Goal: Transaction & Acquisition: Purchase product/service

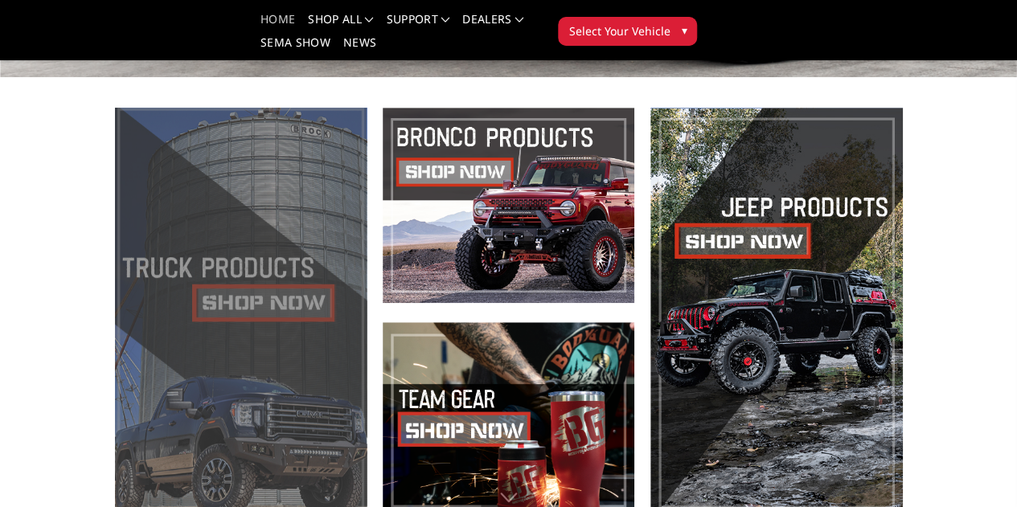
scroll to position [563, 0]
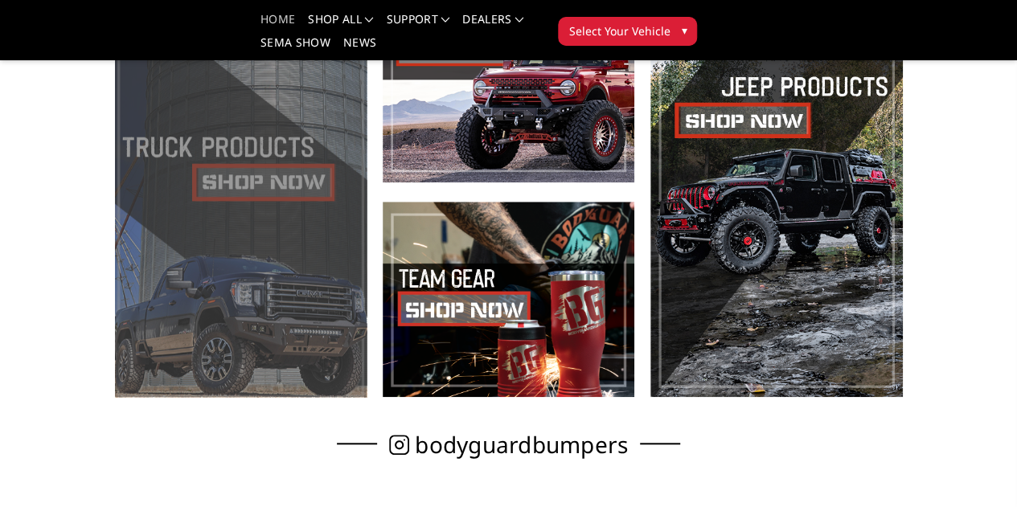
click at [222, 303] on span at bounding box center [241, 192] width 252 height 410
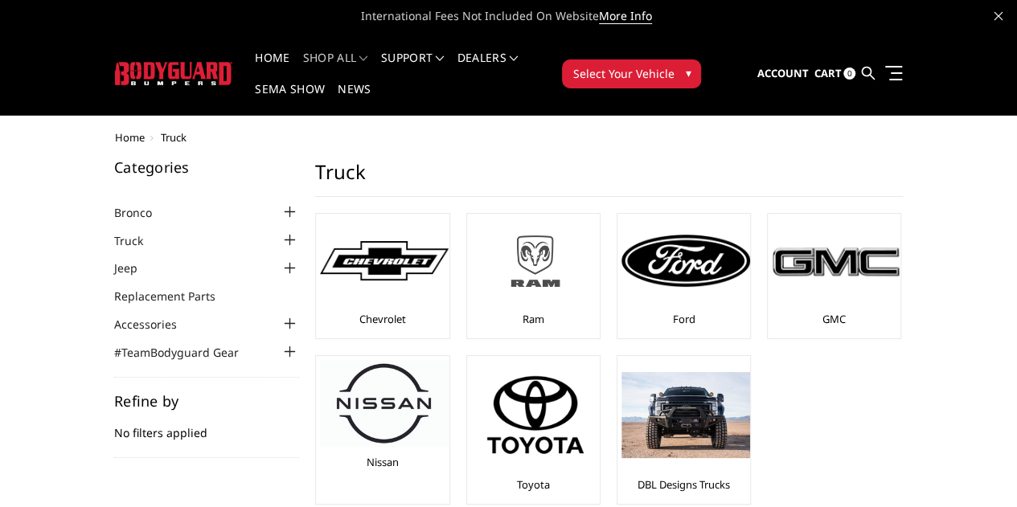
click at [489, 243] on img at bounding box center [535, 261] width 129 height 72
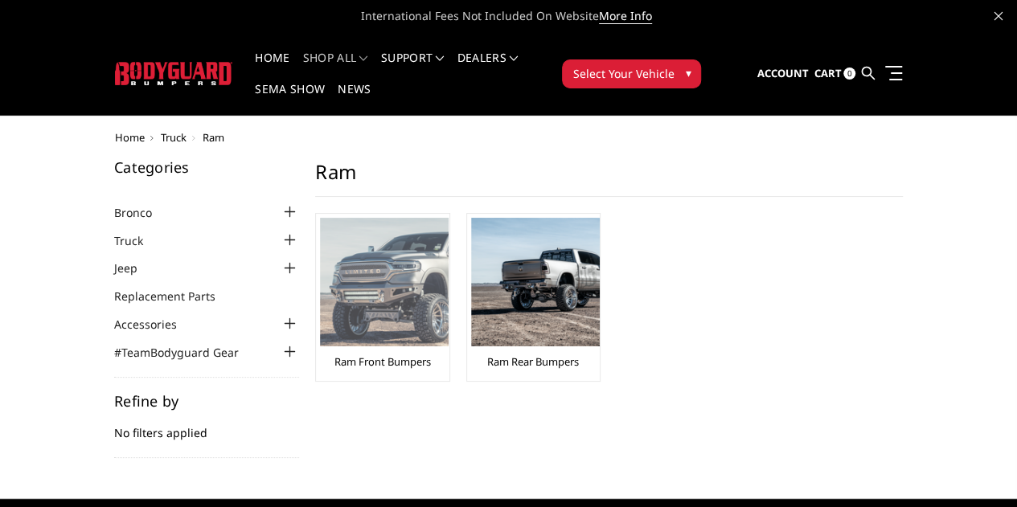
click at [320, 305] on img at bounding box center [384, 282] width 129 height 129
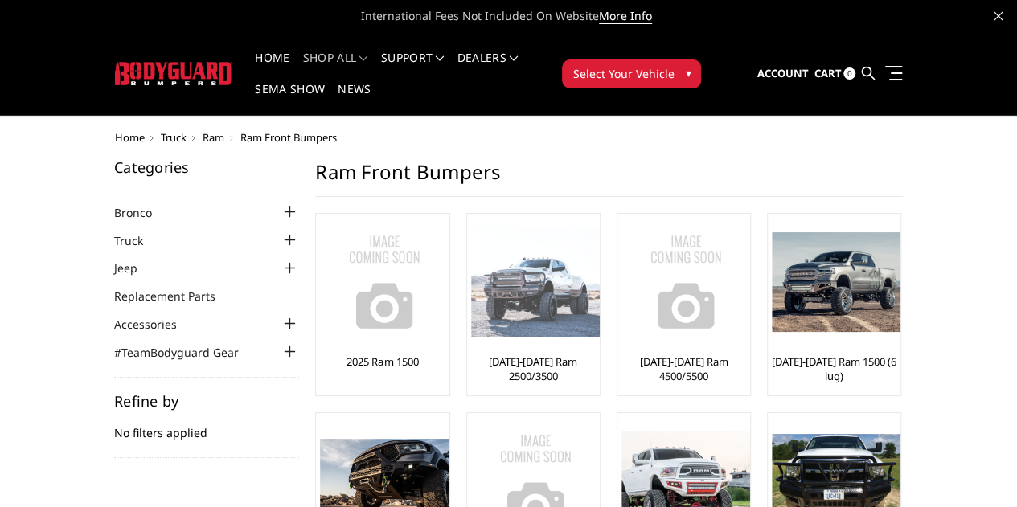
click at [473, 355] on div "[DATE]-[DATE] Ram 2500/3500" at bounding box center [533, 305] width 125 height 174
click at [471, 355] on link "[DATE]-[DATE] Ram 2500/3500" at bounding box center [533, 369] width 125 height 29
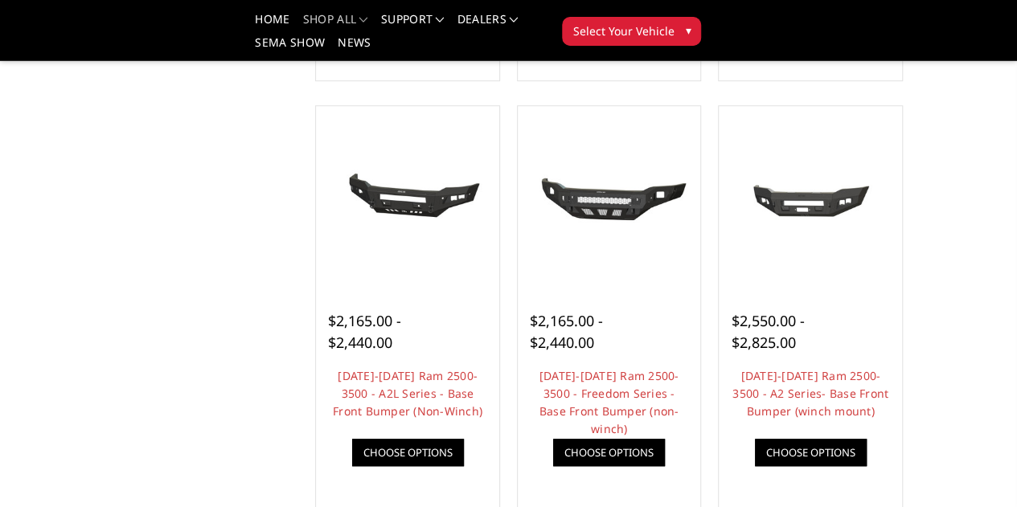
scroll to position [643, 0]
